Goal: Task Accomplishment & Management: Manage account settings

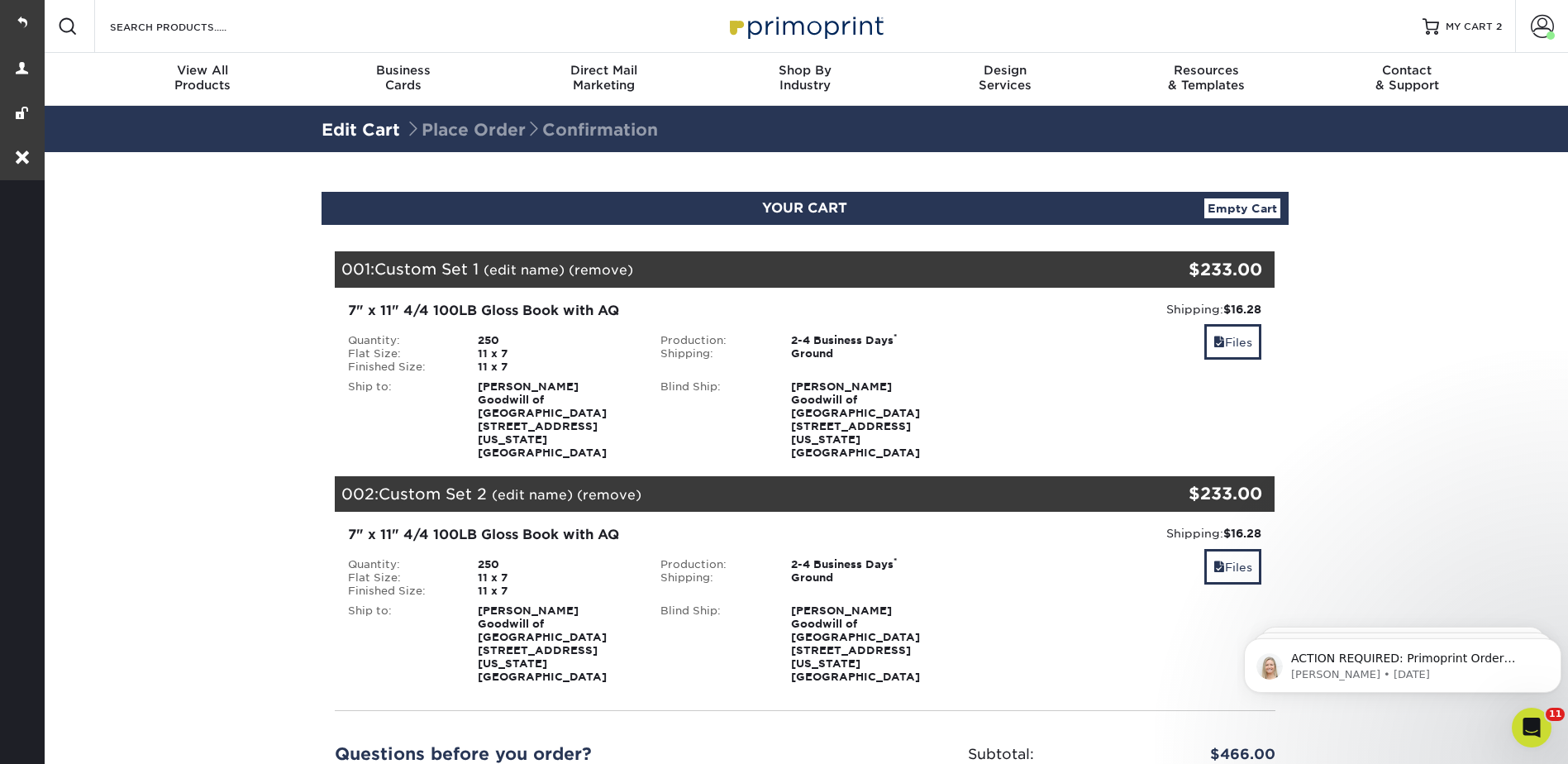
click at [525, 270] on link "(edit name)" at bounding box center [524, 269] width 81 height 15
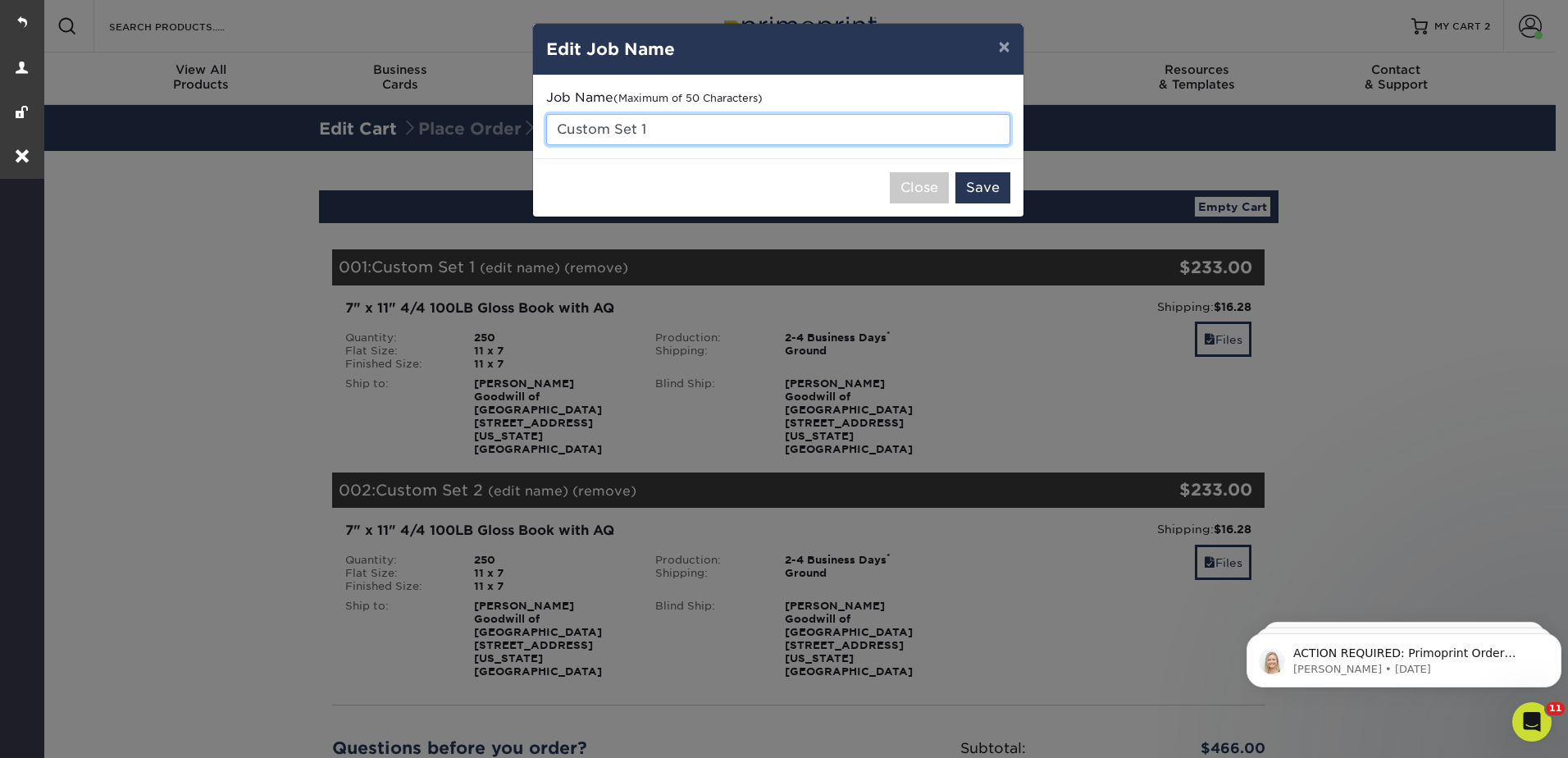
drag, startPoint x: 651, startPoint y: 124, endPoint x: 550, endPoint y: 131, distance: 101.2
click at [550, 131] on input "Custom Set 1" at bounding box center [778, 129] width 464 height 31
paste input "24828-100426-16841"
type input "M_Reorder 24828-100426-16841-1"
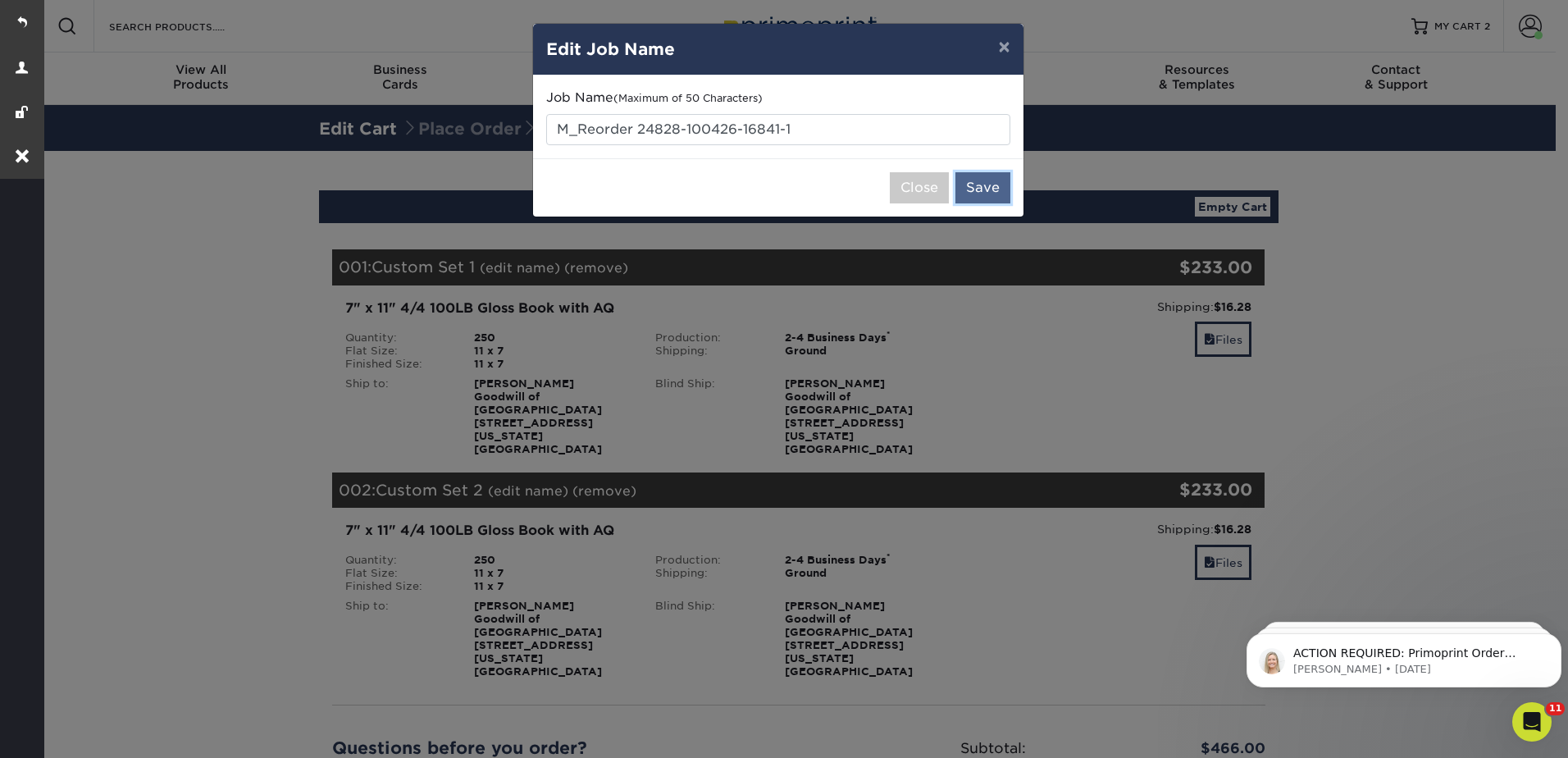
click at [986, 185] on button "Save" at bounding box center [982, 187] width 55 height 31
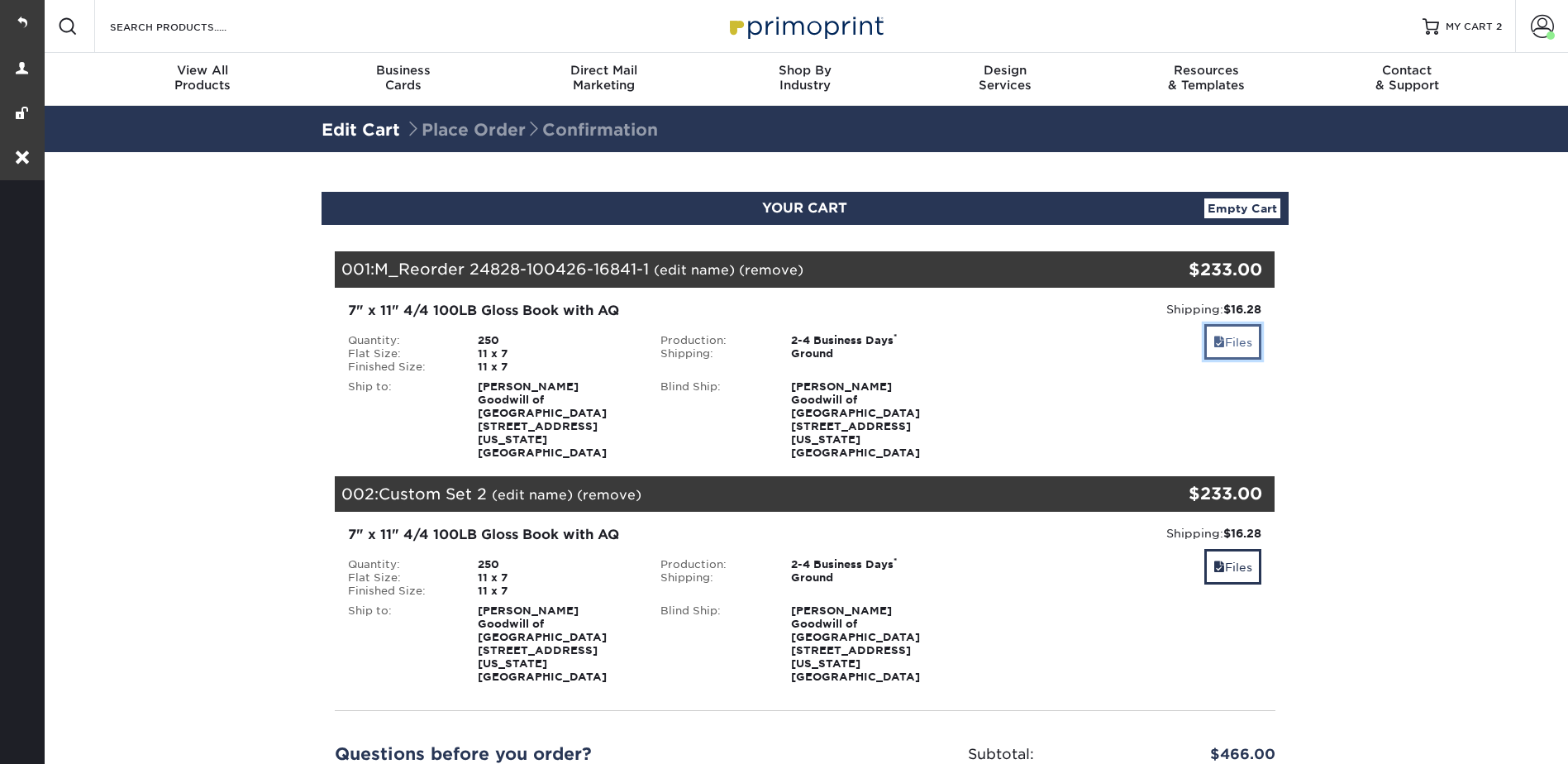
click at [1219, 335] on link "Files" at bounding box center [1232, 342] width 57 height 36
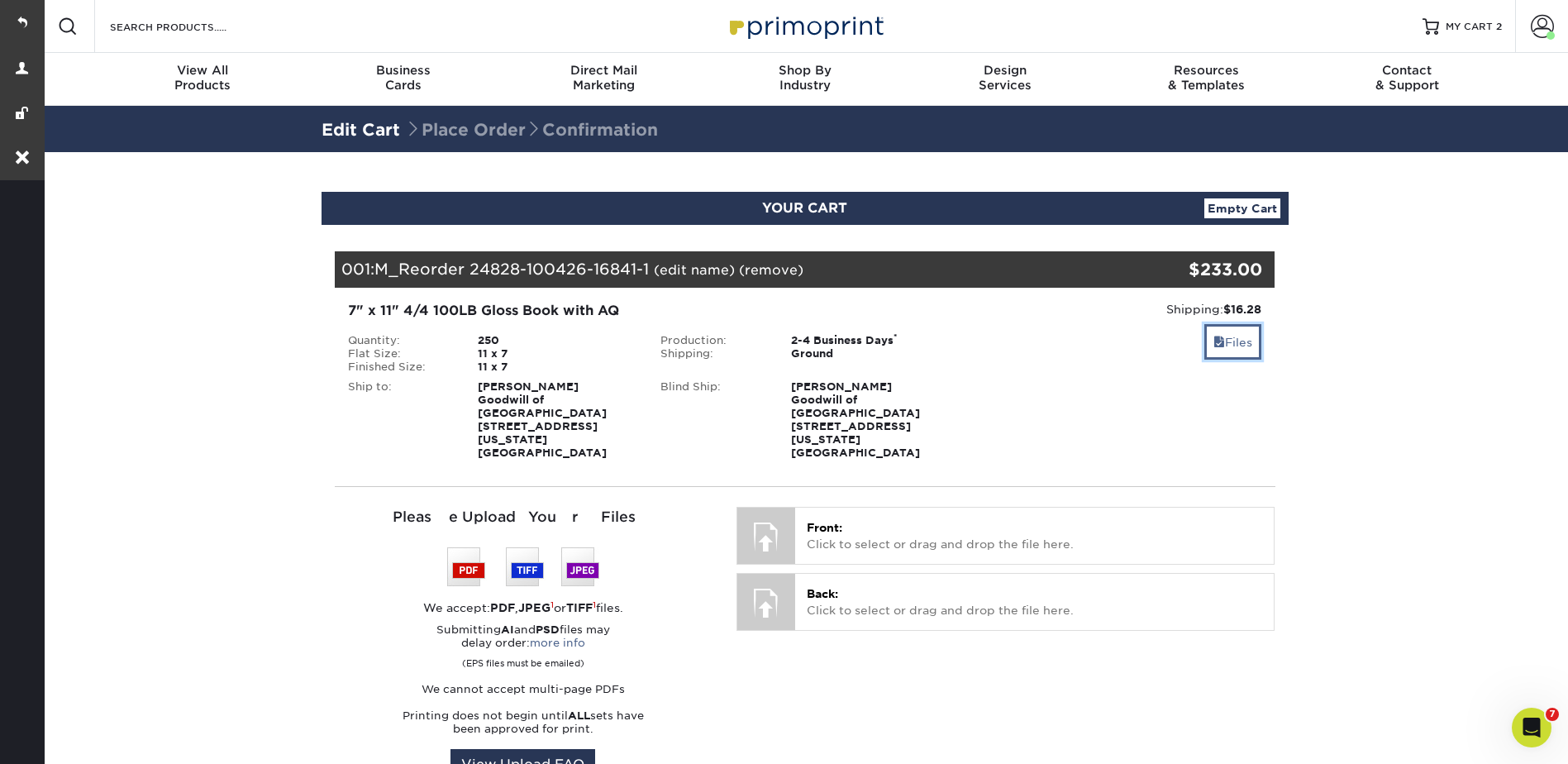
click at [1243, 342] on link "Files" at bounding box center [1232, 342] width 57 height 36
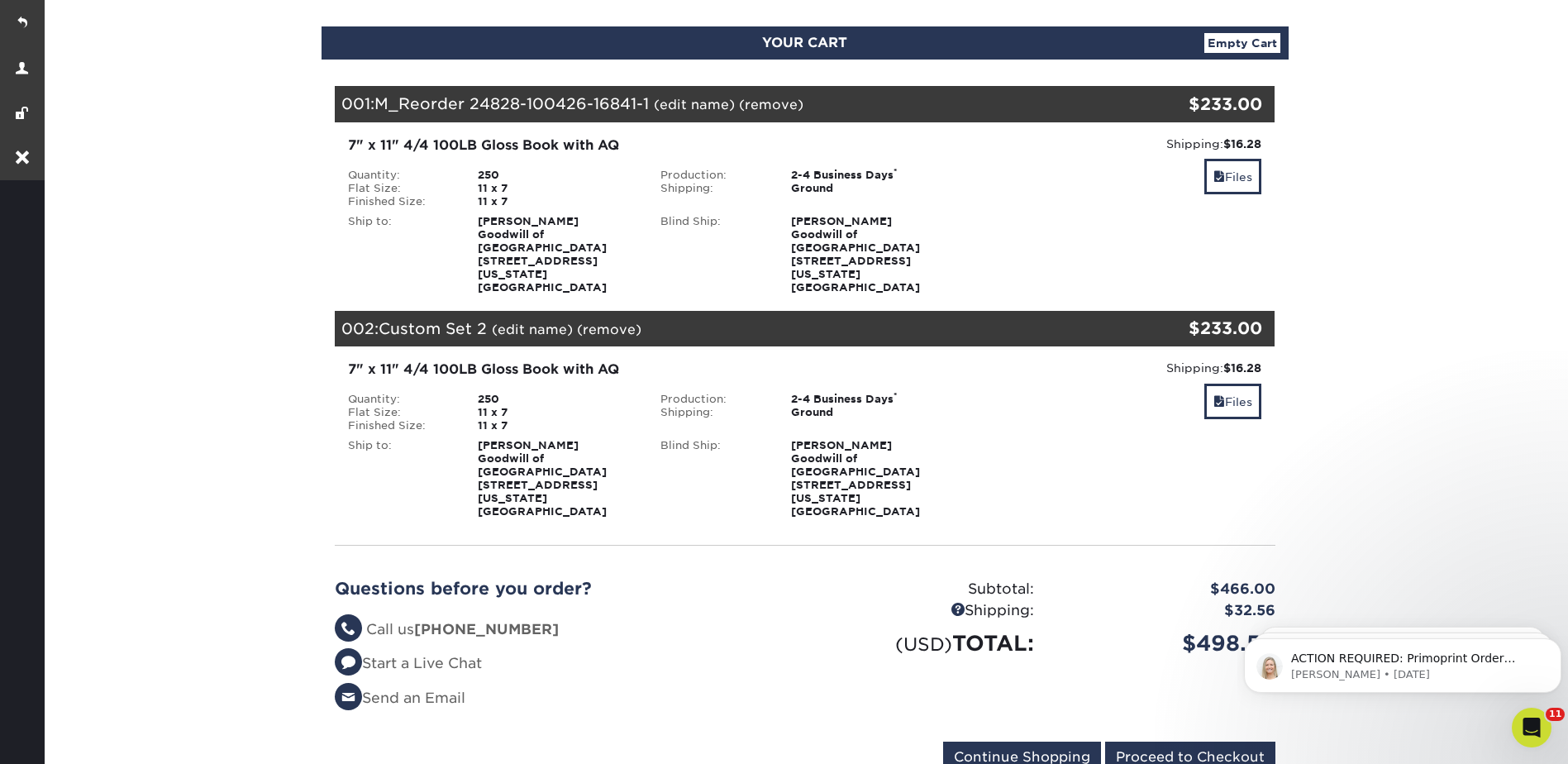
click at [532, 321] on link "(edit name)" at bounding box center [532, 329] width 81 height 15
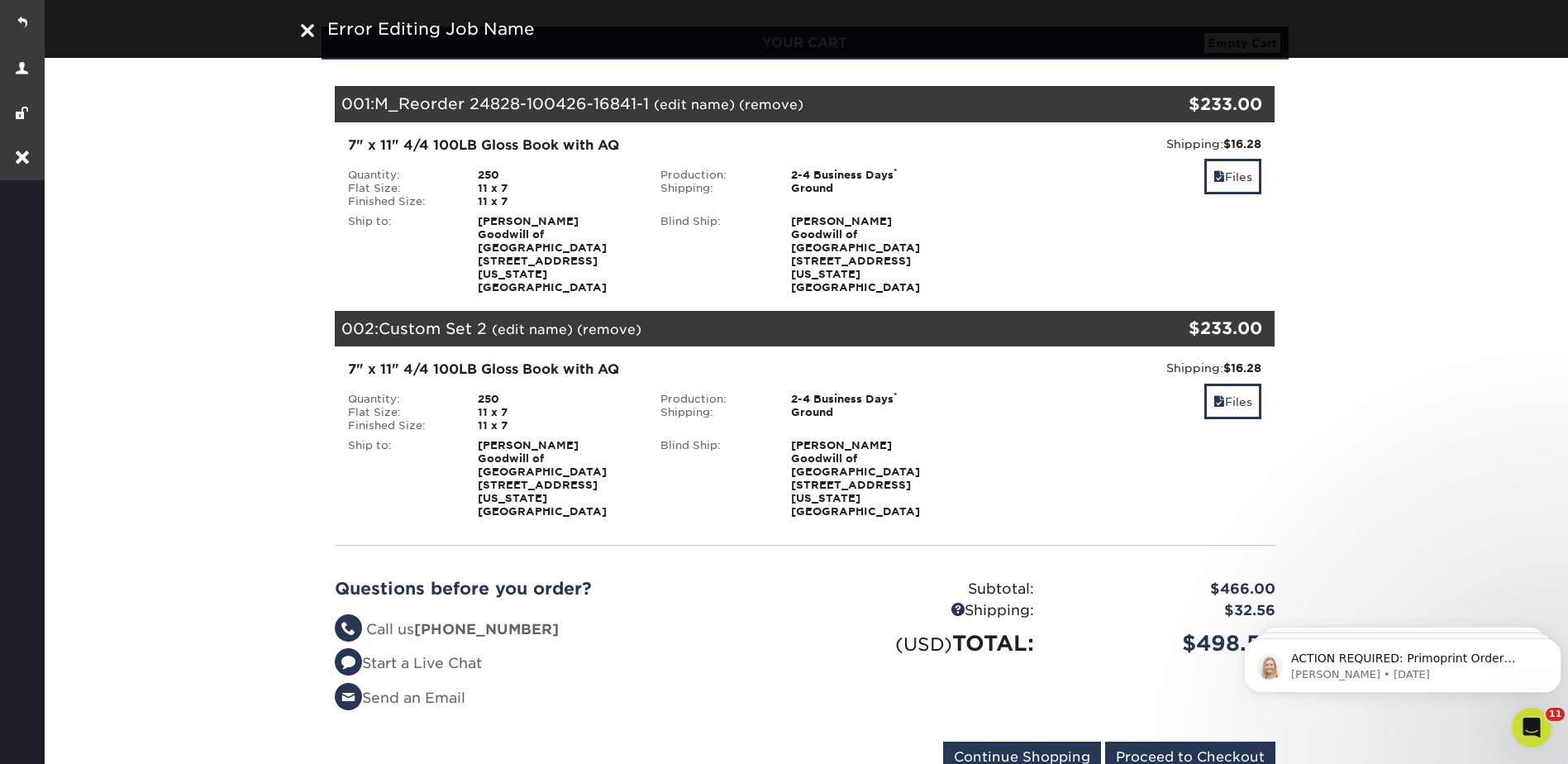
click at [1475, 264] on section "YOUR CART Empty Cart Your Cart is Empty Goodwill BAP Dashboard View Account Act…" at bounding box center [805, 409] width 1527 height 846
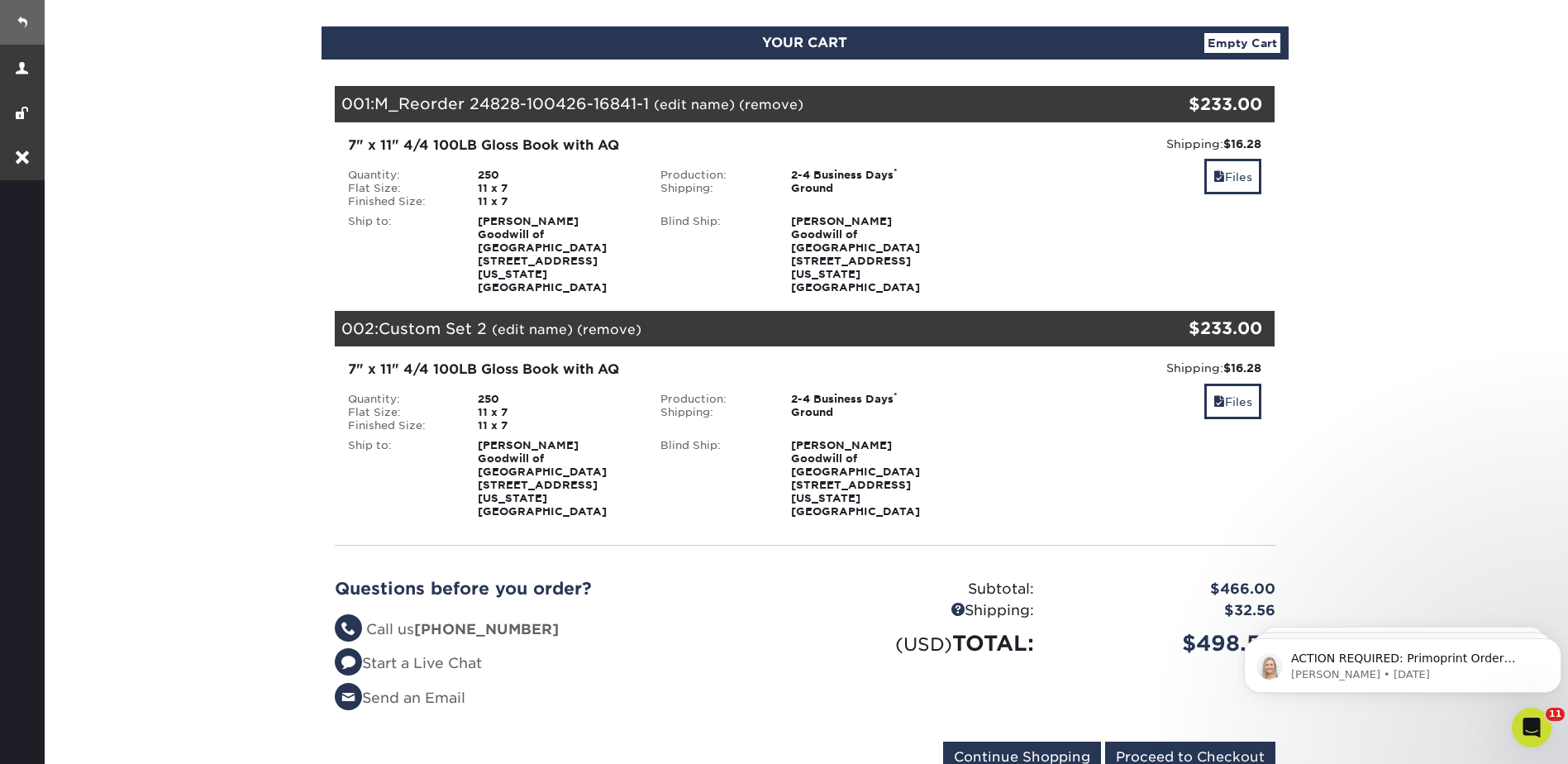
click at [30, 19] on link at bounding box center [22, 22] width 45 height 45
